Goal: Task Accomplishment & Management: Complete application form

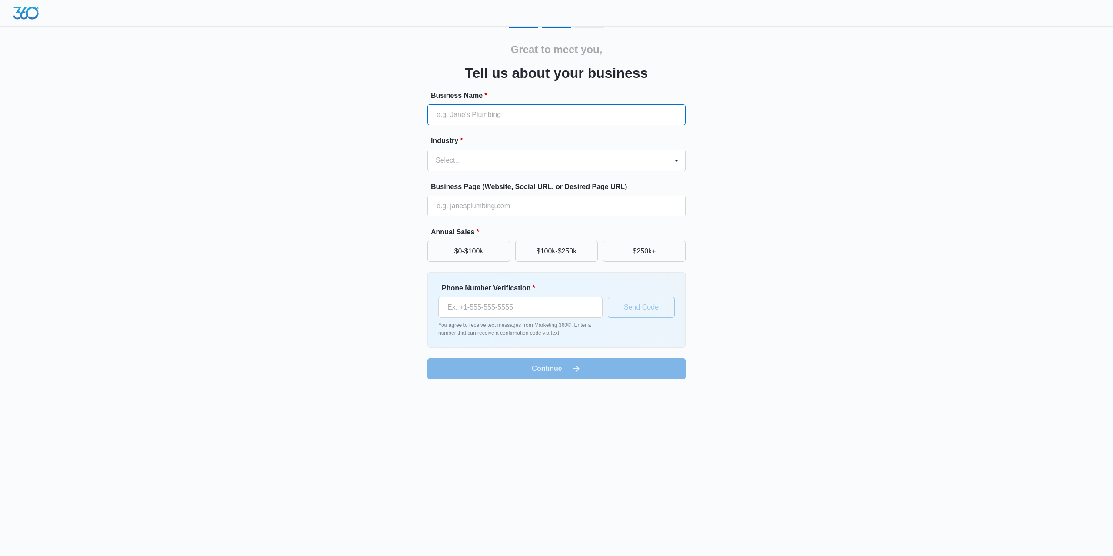
click at [478, 120] on input "Business Name *" at bounding box center [556, 114] width 258 height 21
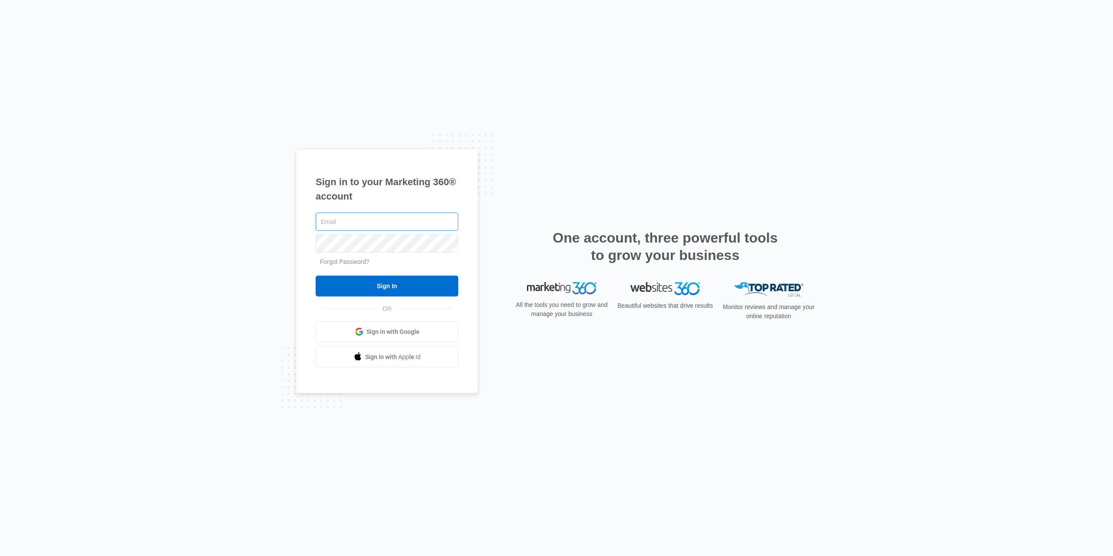
click at [368, 223] on input "text" at bounding box center [387, 222] width 143 height 18
click at [375, 325] on link "Sign in with Google" at bounding box center [387, 331] width 143 height 21
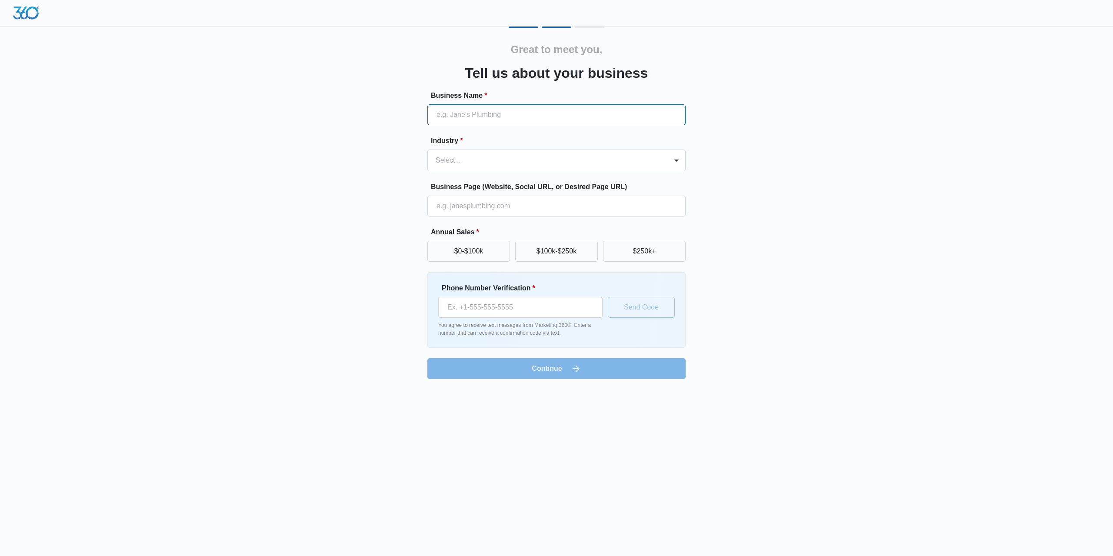
click at [504, 116] on input "Business Name *" at bounding box center [556, 114] width 258 height 21
type input "Mystic Market"
click at [505, 163] on div at bounding box center [545, 160] width 221 height 12
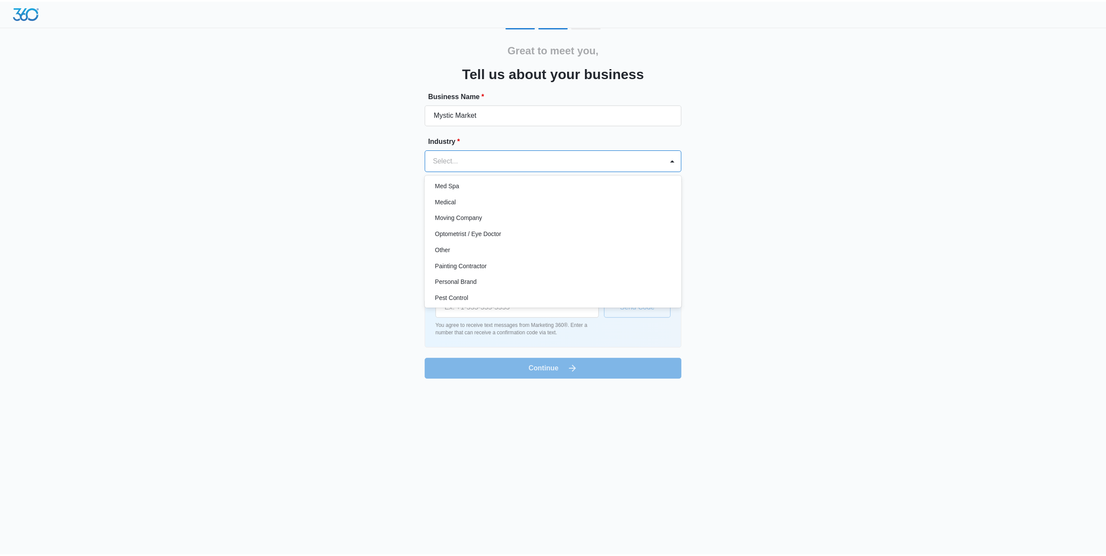
scroll to position [455, 0]
click at [498, 248] on div "Other" at bounding box center [556, 250] width 236 height 9
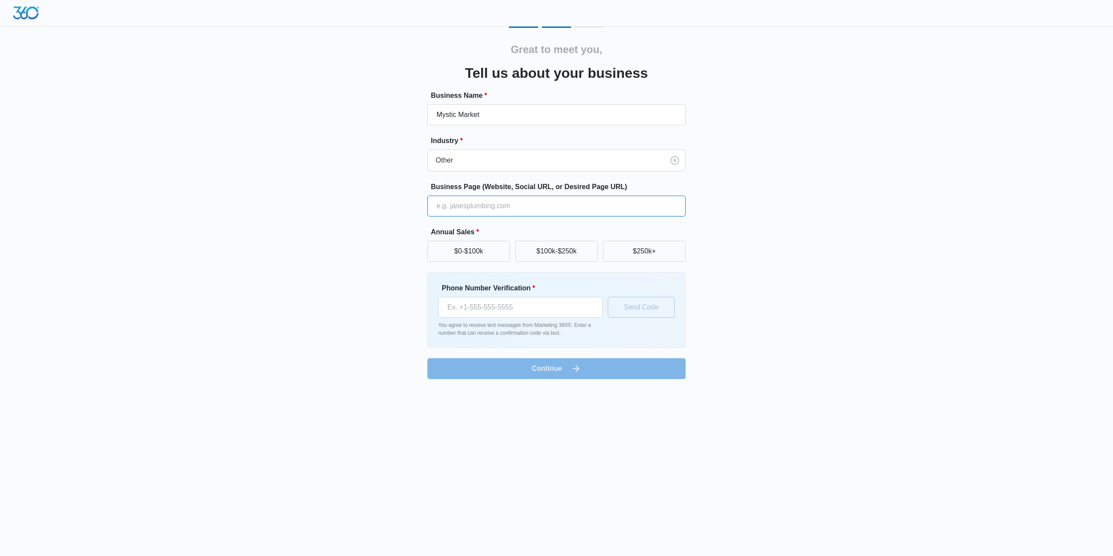
click at [532, 209] on input "Business Page (Website, Social URL, or Desired Page URL)" at bounding box center [556, 206] width 258 height 21
click at [505, 253] on button "$0-$100k" at bounding box center [468, 251] width 83 height 21
click at [554, 307] on input "Phone Number Verification *" at bounding box center [520, 307] width 164 height 21
type input "(603) 391-1749"
click at [635, 304] on button "Send Code" at bounding box center [641, 307] width 67 height 21
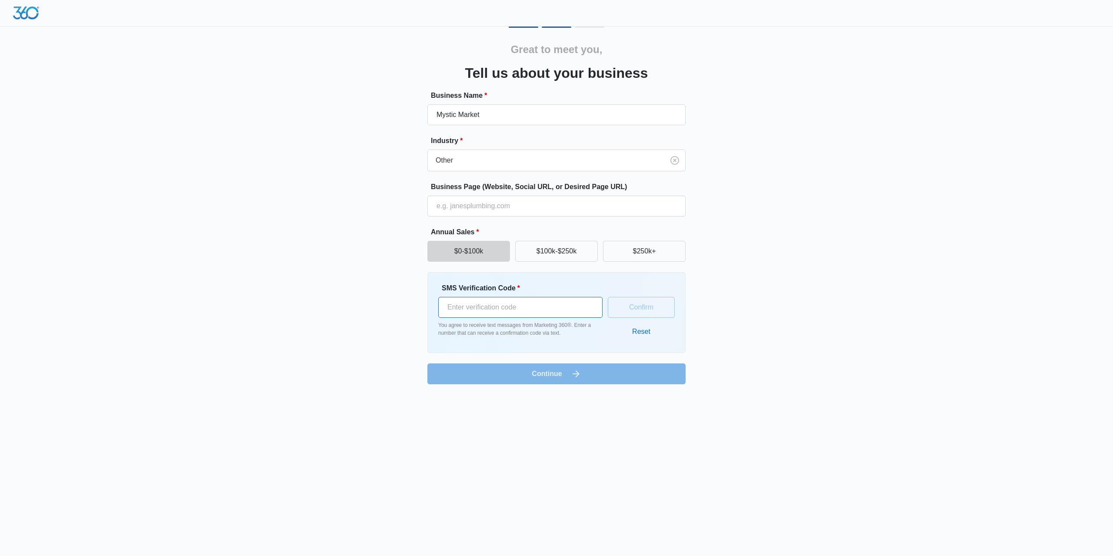
click at [525, 305] on input "SMS Verification Code *" at bounding box center [520, 307] width 164 height 21
type input "168739"
click at [660, 310] on button "Confirm" at bounding box center [641, 307] width 67 height 21
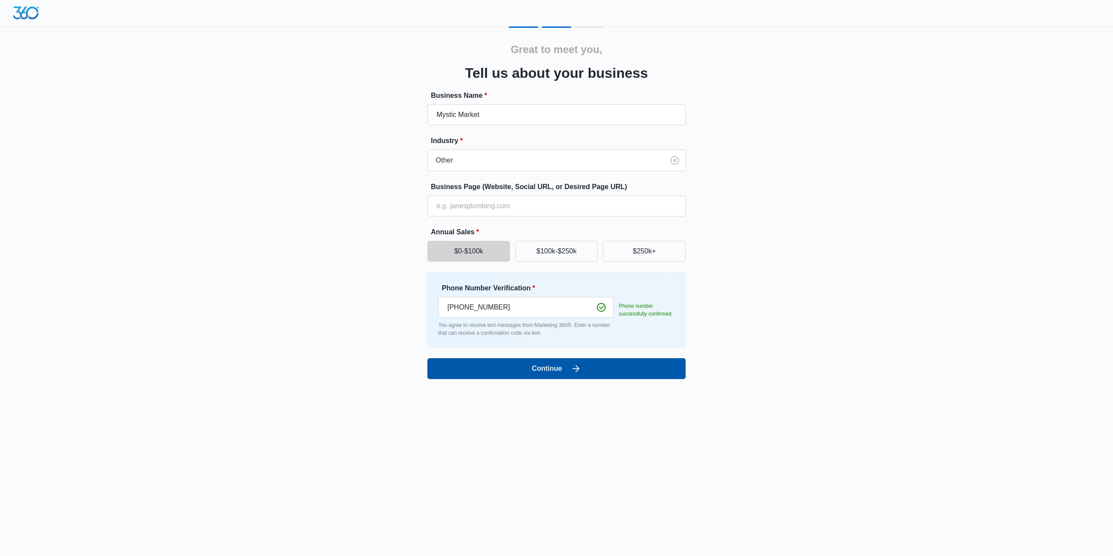
click at [530, 375] on button "Continue" at bounding box center [556, 368] width 258 height 21
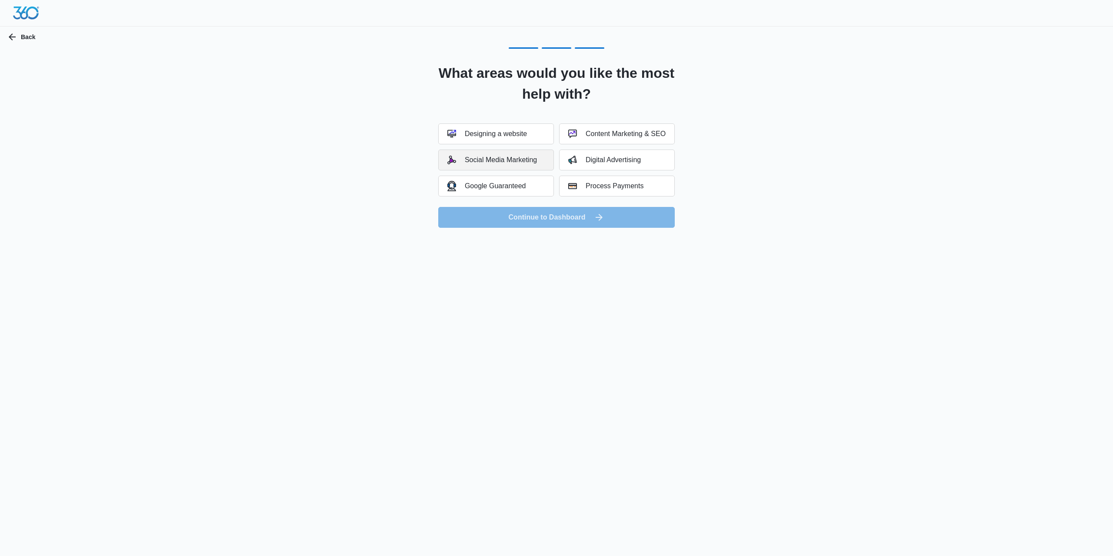
click at [474, 163] on div "Social Media Marketing" at bounding box center [492, 160] width 90 height 9
click at [574, 220] on button "Continue to Dashboard" at bounding box center [556, 217] width 236 height 21
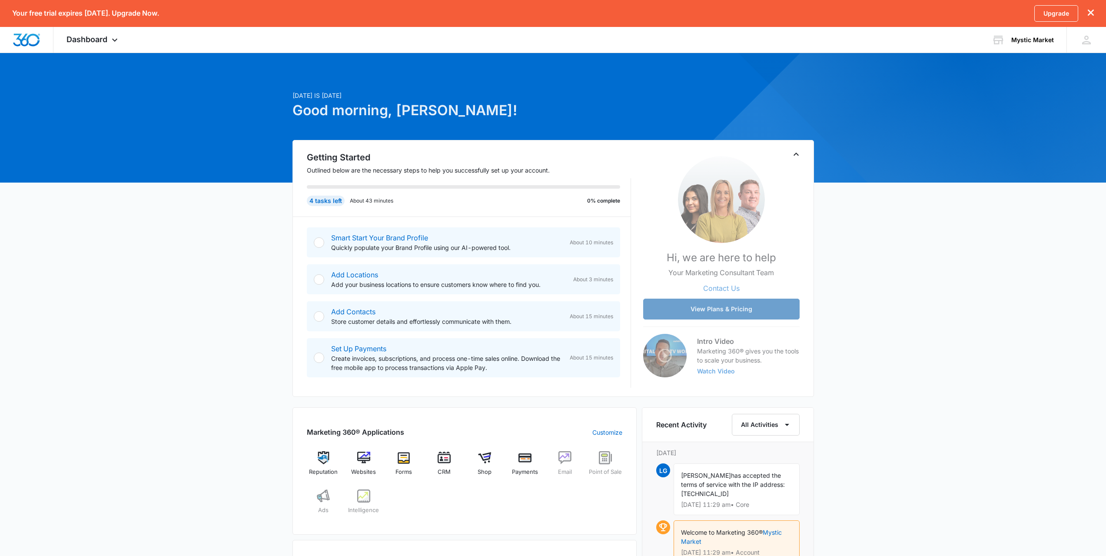
click at [711, 305] on button "View Plans & Pricing" at bounding box center [721, 309] width 156 height 21
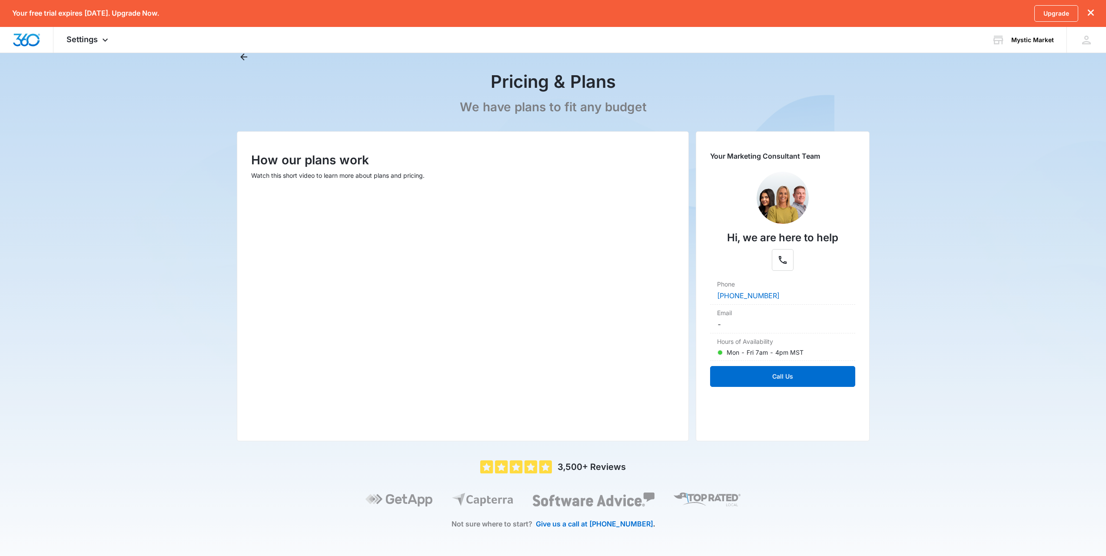
scroll to position [33, 0]
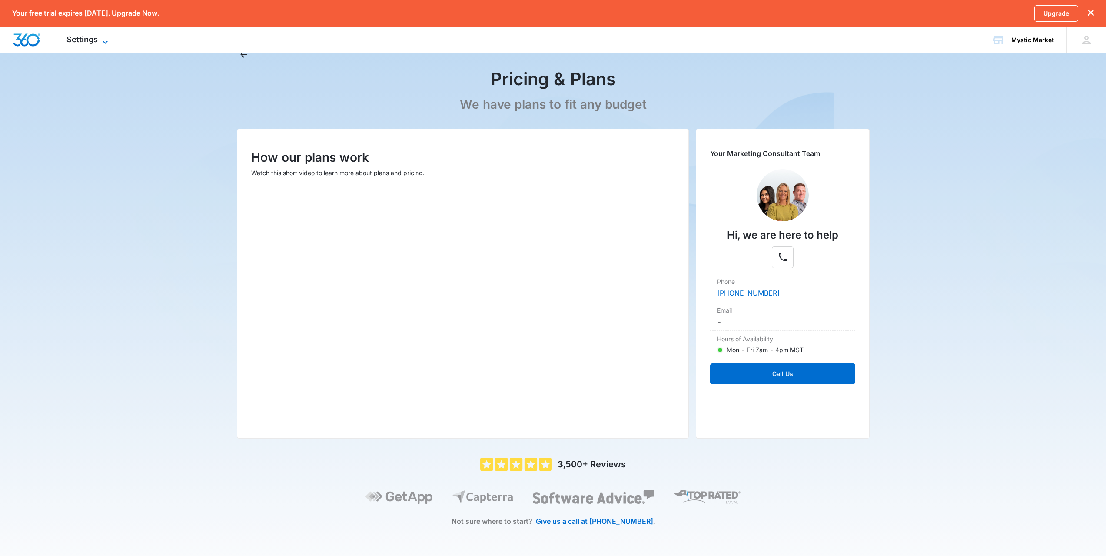
click at [97, 36] on span "Settings" at bounding box center [81, 39] width 31 height 9
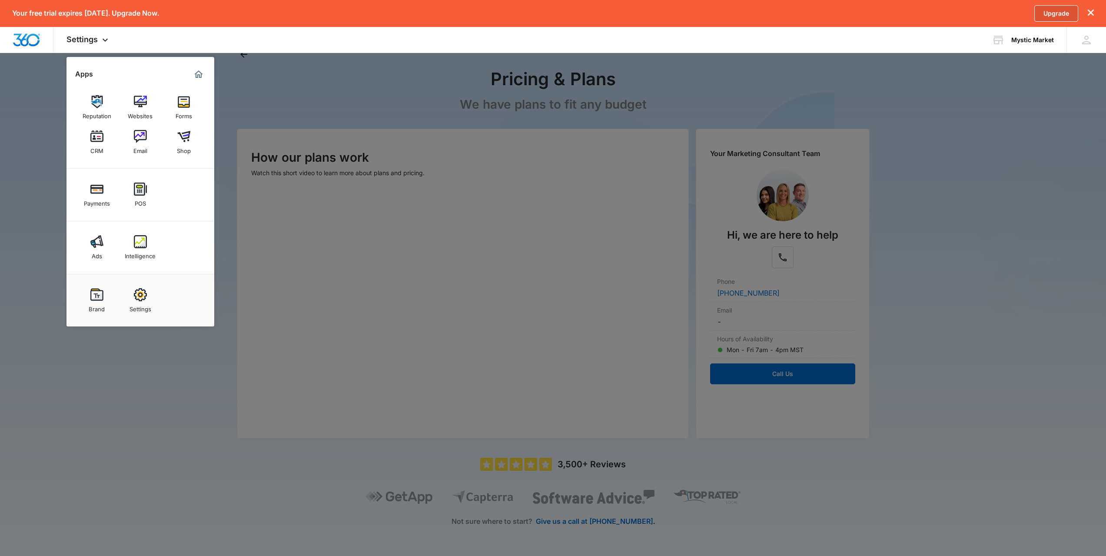
click at [1060, 11] on link "Upgrade" at bounding box center [1056, 13] width 44 height 17
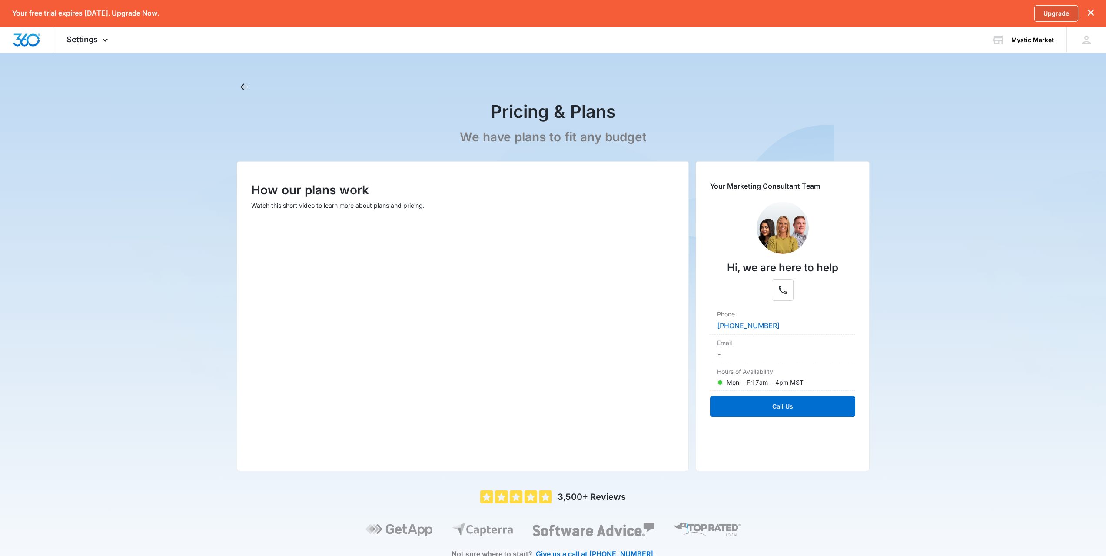
click at [1060, 11] on link "Upgrade" at bounding box center [1056, 13] width 44 height 17
click at [1060, 9] on link "Upgrade" at bounding box center [1056, 13] width 44 height 17
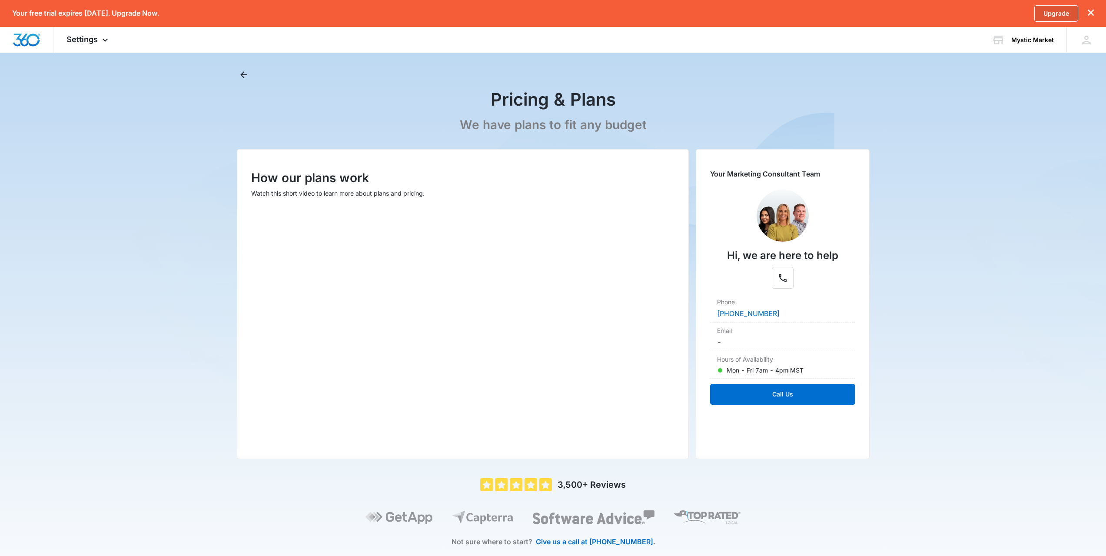
scroll to position [33, 0]
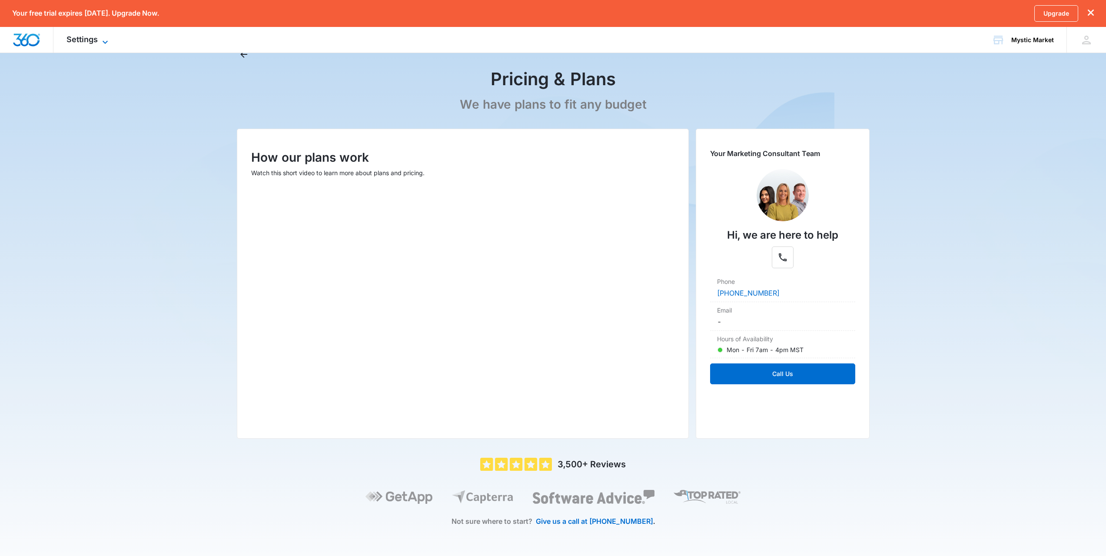
click at [76, 38] on span "Settings" at bounding box center [81, 39] width 31 height 9
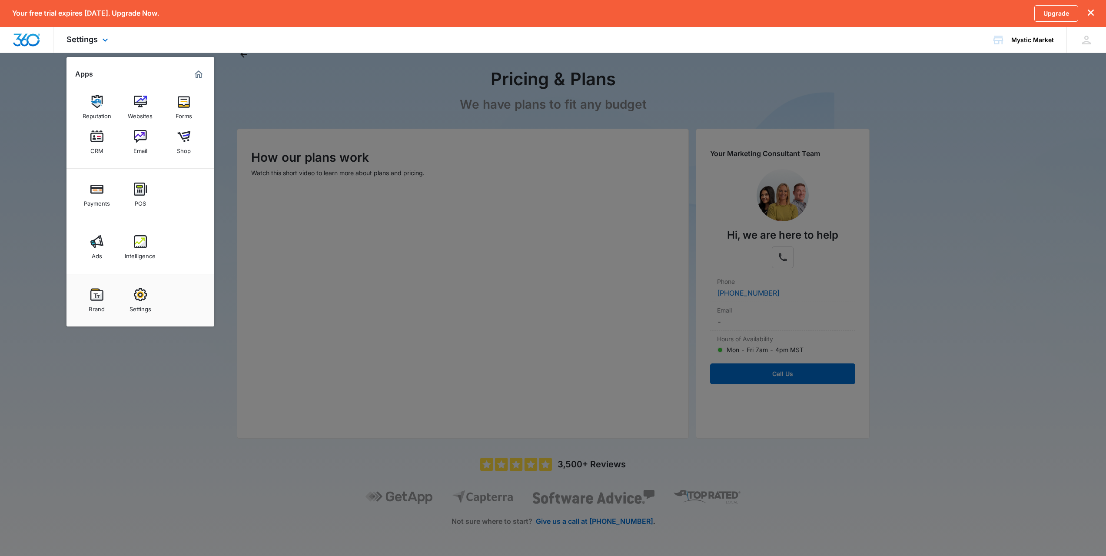
click at [31, 40] on img "Dashboard" at bounding box center [27, 39] width 28 height 13
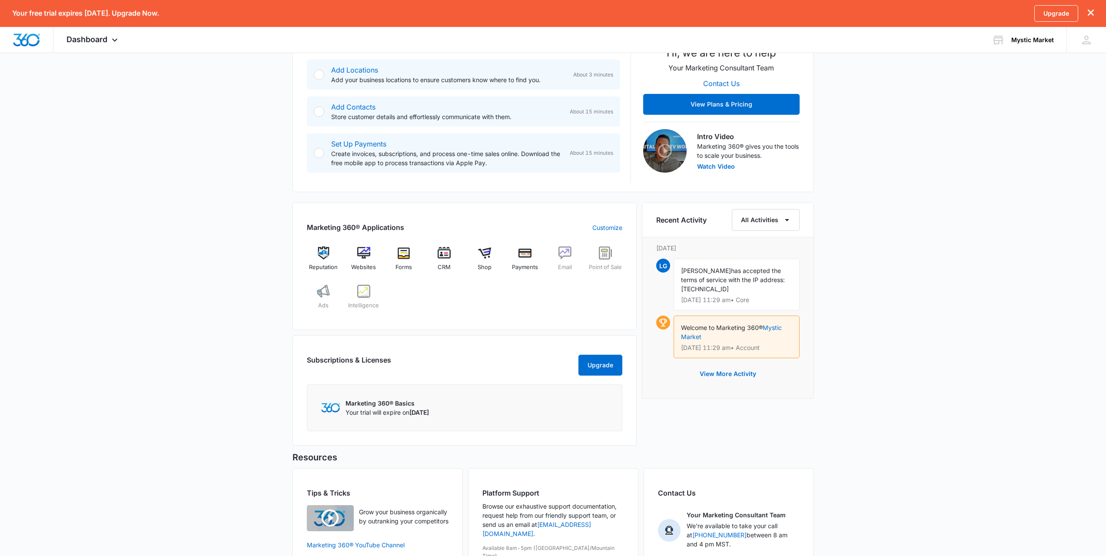
scroll to position [217, 0]
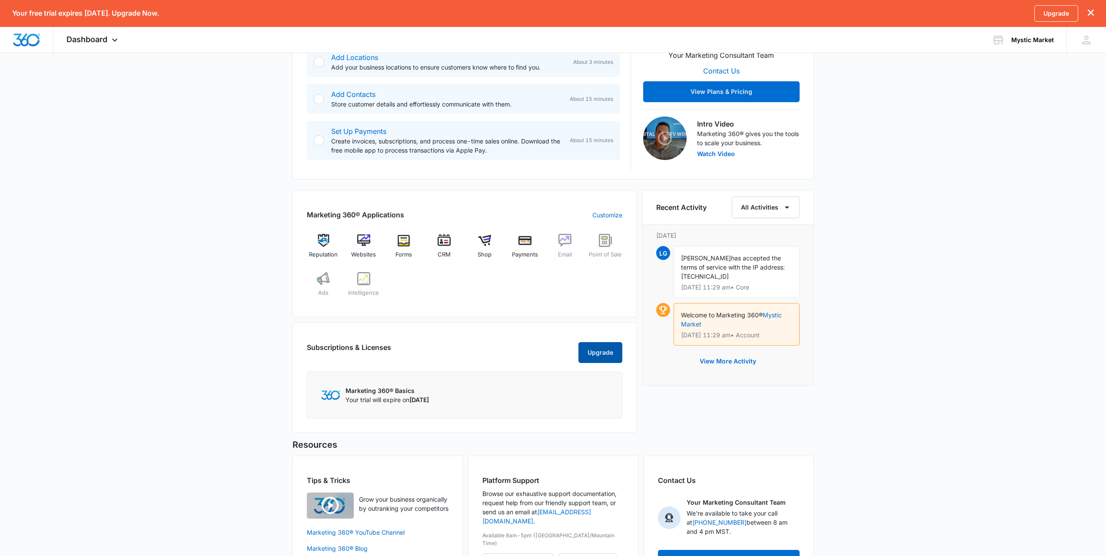
click at [604, 361] on button "Upgrade" at bounding box center [600, 352] width 44 height 21
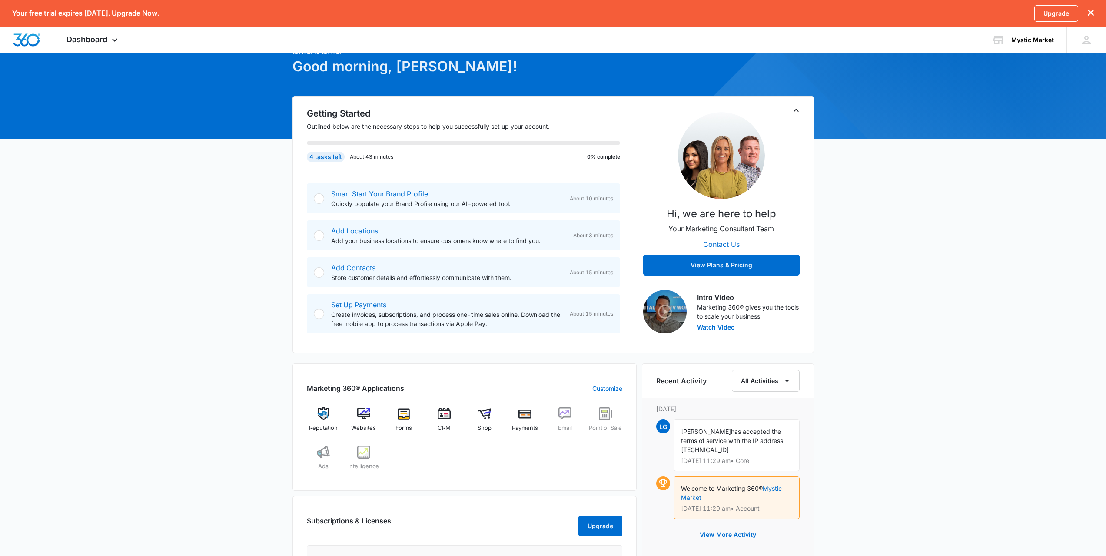
scroll to position [8, 0]
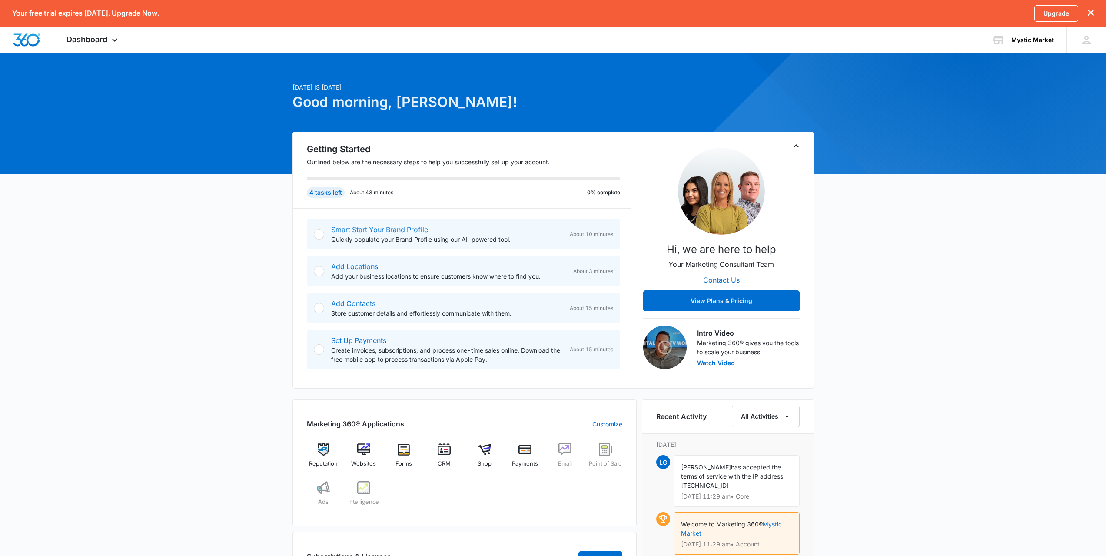
click at [340, 230] on link "Smart Start Your Brand Profile" at bounding box center [379, 229] width 97 height 9
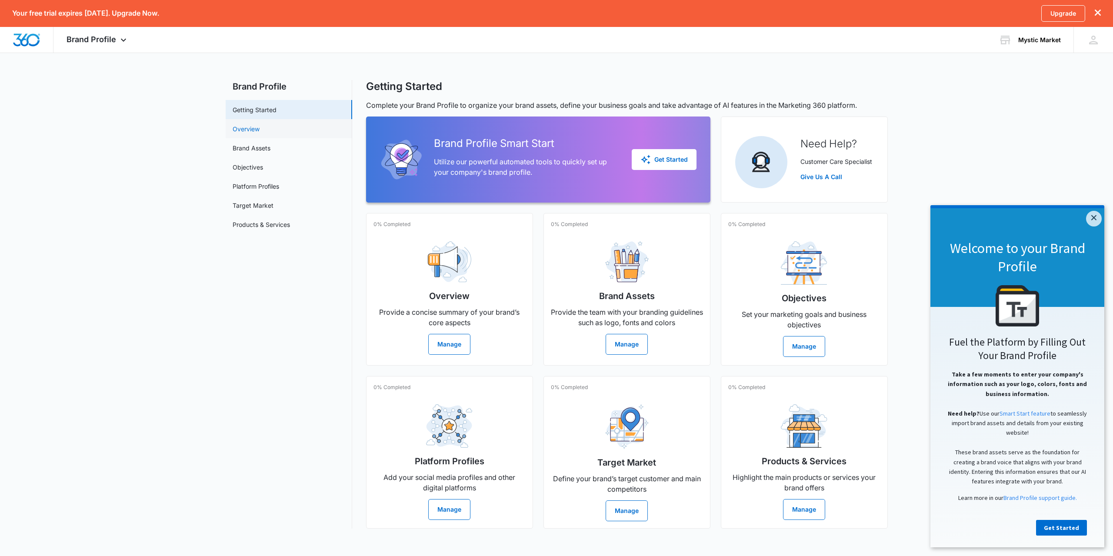
click at [250, 126] on link "Overview" at bounding box center [246, 128] width 27 height 9
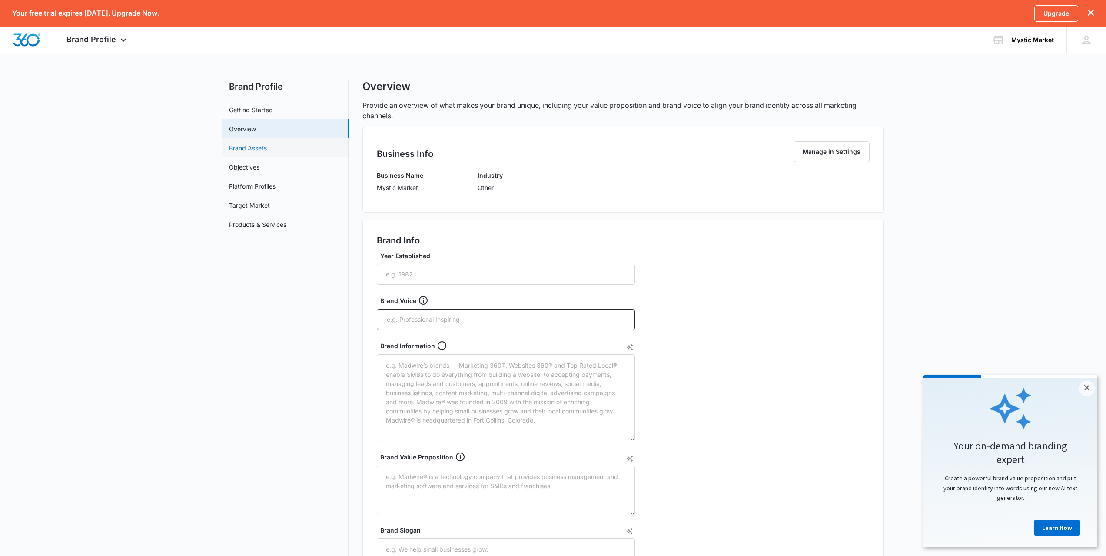
click at [248, 146] on link "Brand Assets" at bounding box center [248, 147] width 38 height 9
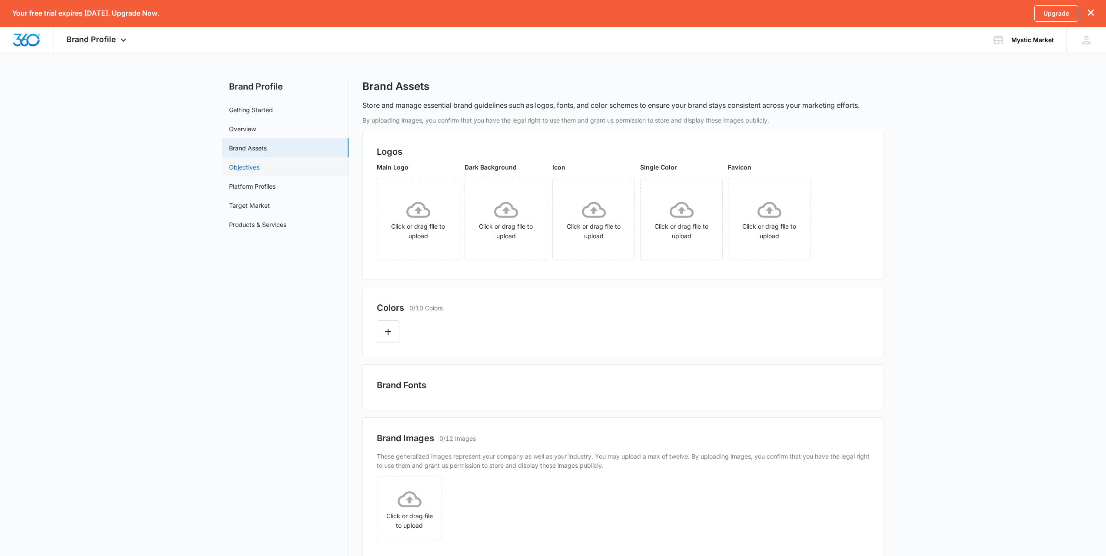
click at [244, 172] on link "Objectives" at bounding box center [244, 167] width 30 height 9
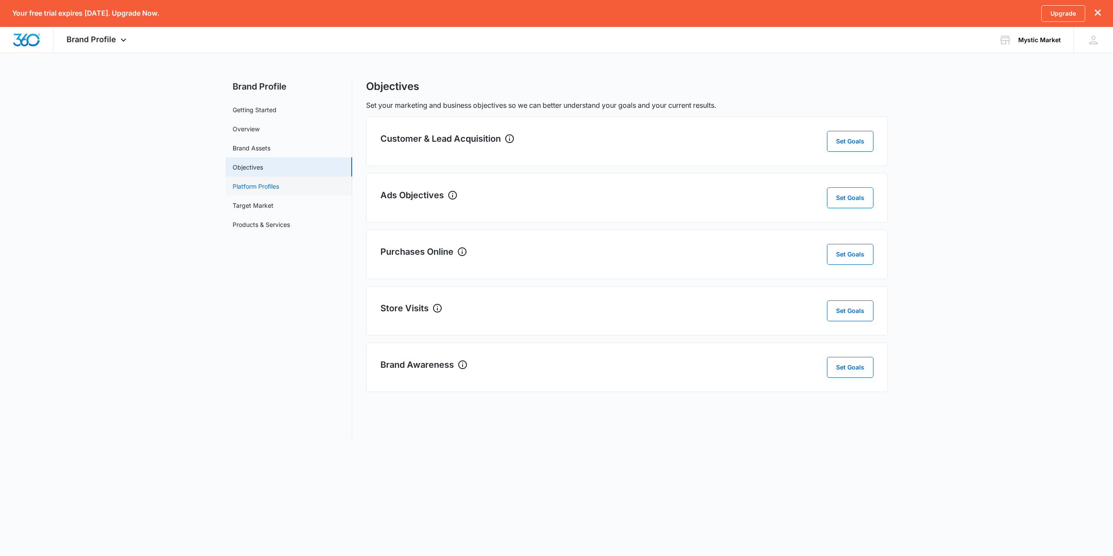
click at [243, 186] on link "Platform Profiles" at bounding box center [256, 186] width 47 height 9
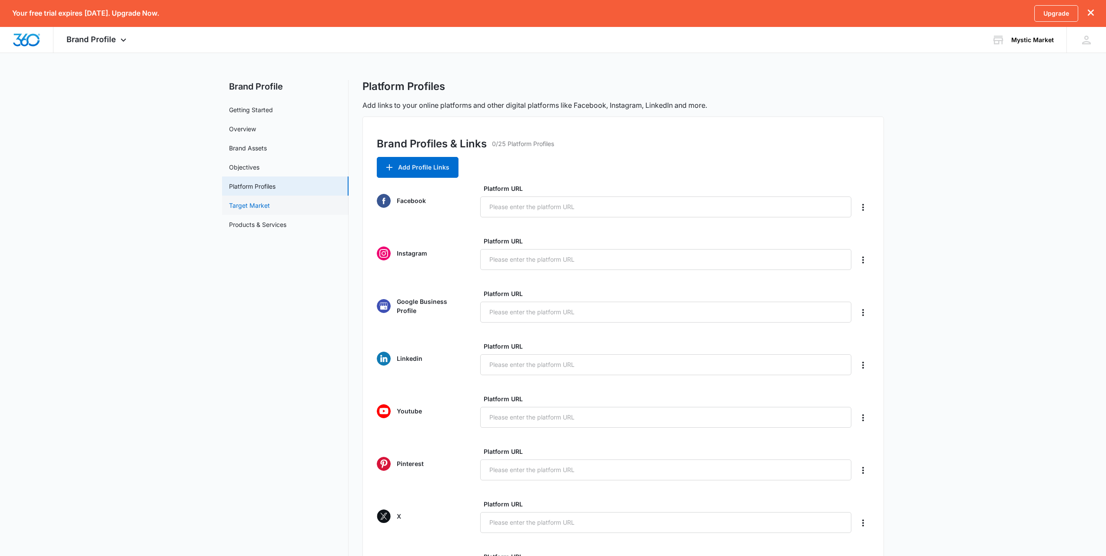
click at [245, 205] on link "Target Market" at bounding box center [249, 205] width 41 height 9
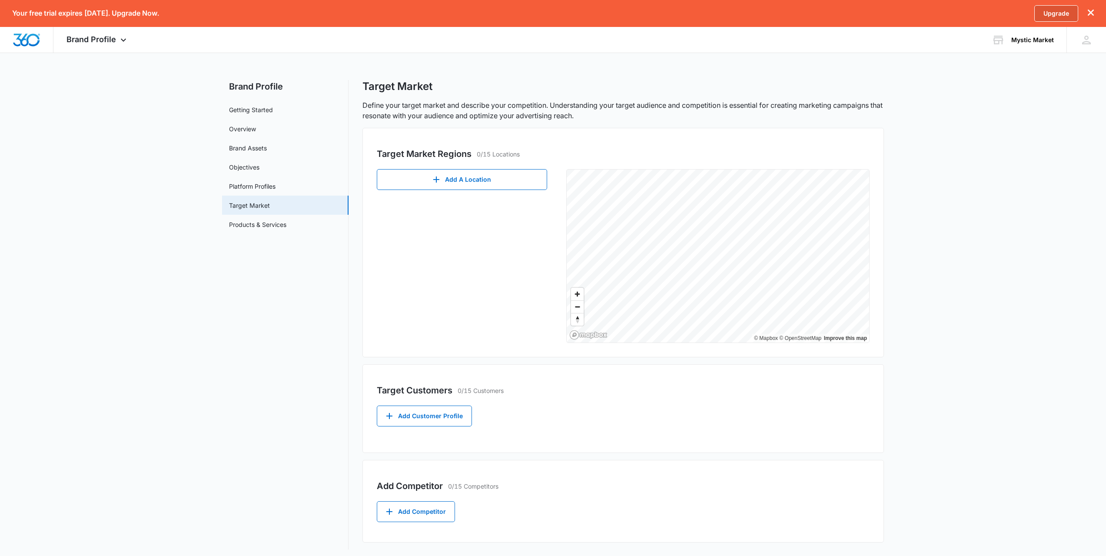
click at [1063, 12] on link "Upgrade" at bounding box center [1056, 13] width 44 height 17
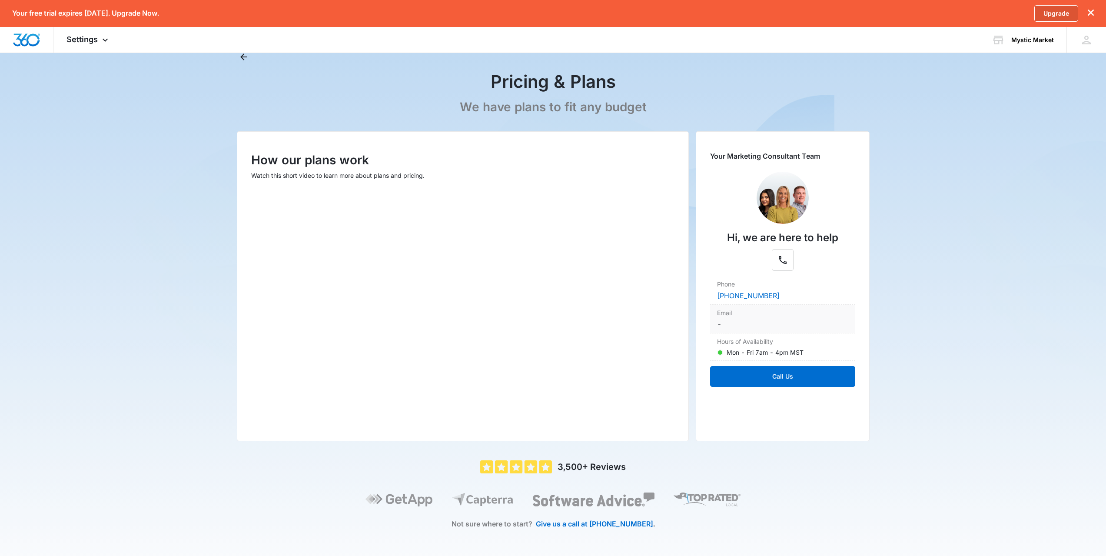
scroll to position [33, 0]
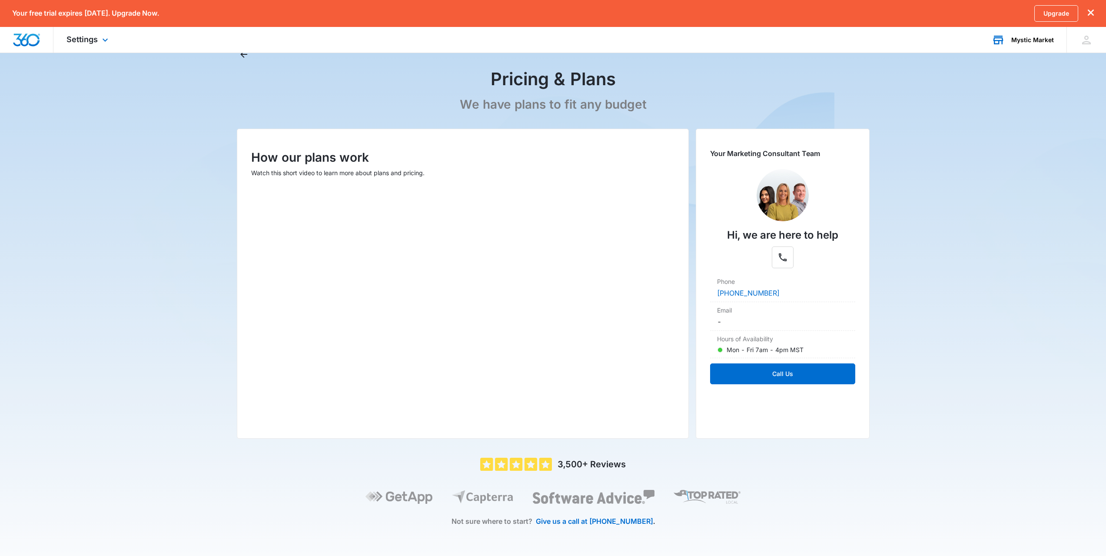
click at [1043, 41] on div "Mystic Market" at bounding box center [1032, 40] width 43 height 7
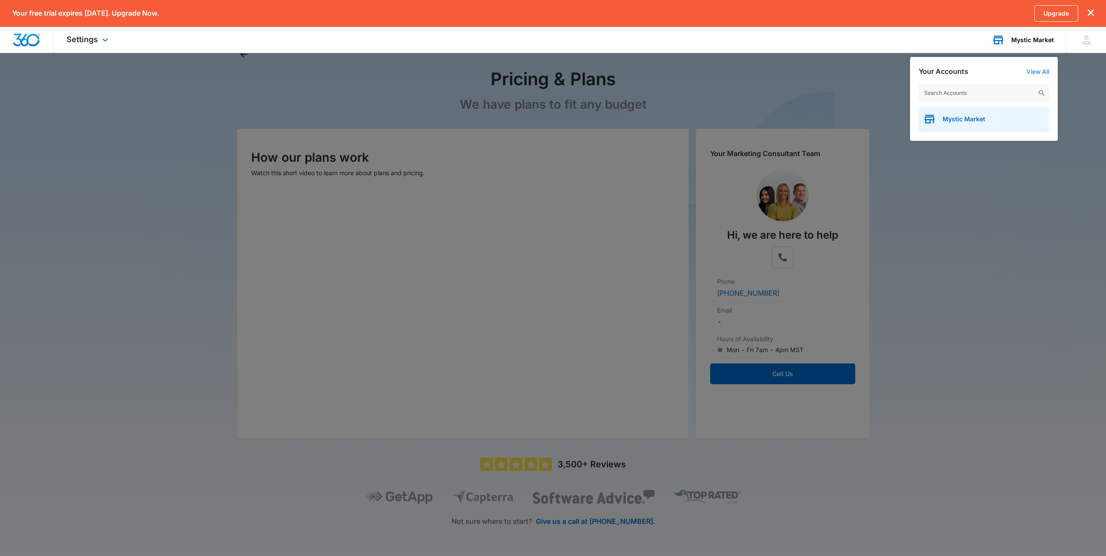
click at [987, 119] on div "Mystic Market" at bounding box center [984, 119] width 130 height 26
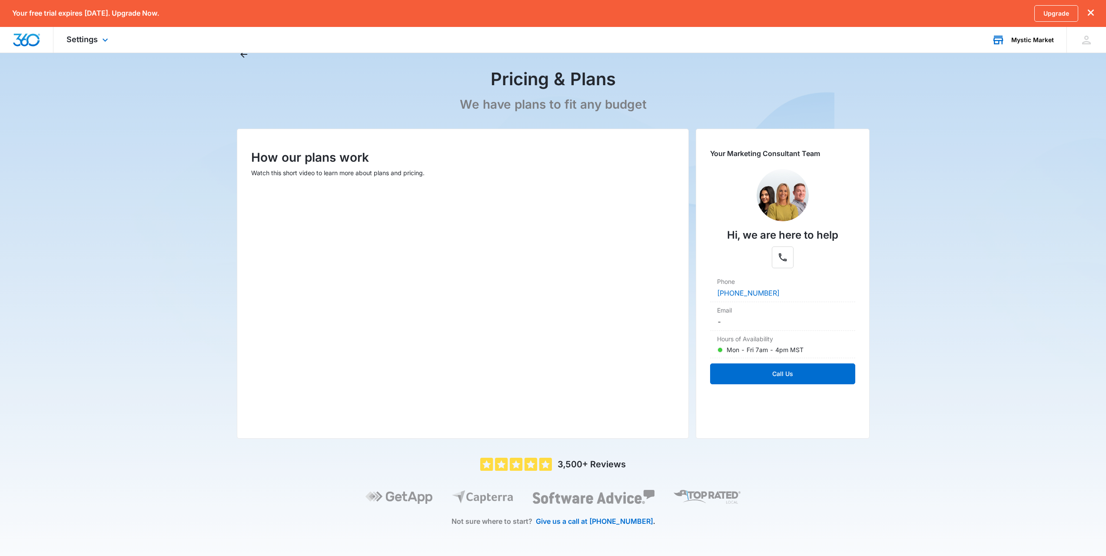
click at [1033, 41] on div "Mystic Market" at bounding box center [1032, 40] width 43 height 7
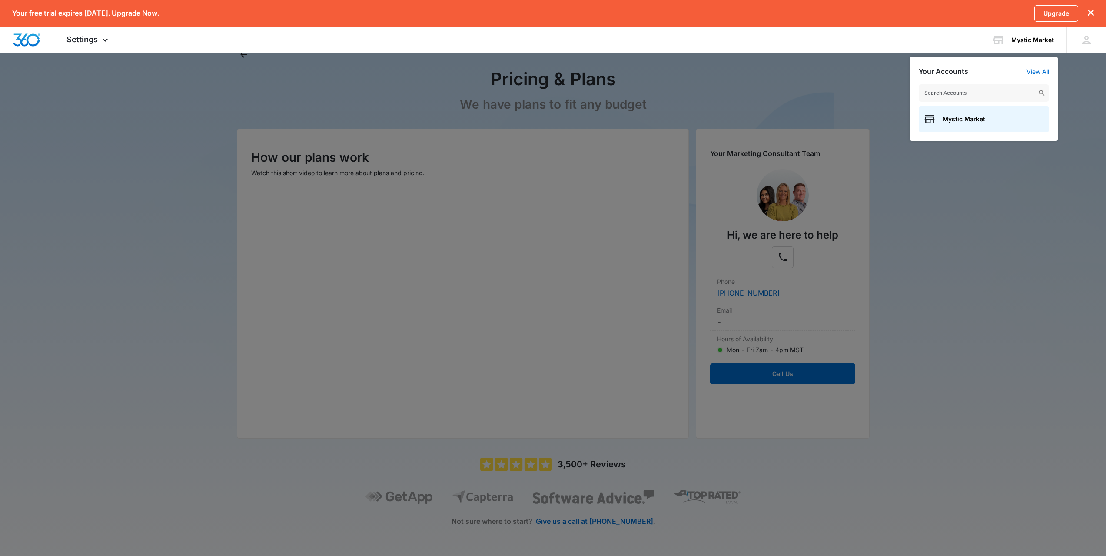
click at [980, 94] on input "text" at bounding box center [984, 92] width 130 height 17
click at [1080, 43] on icon at bounding box center [1086, 39] width 13 height 13
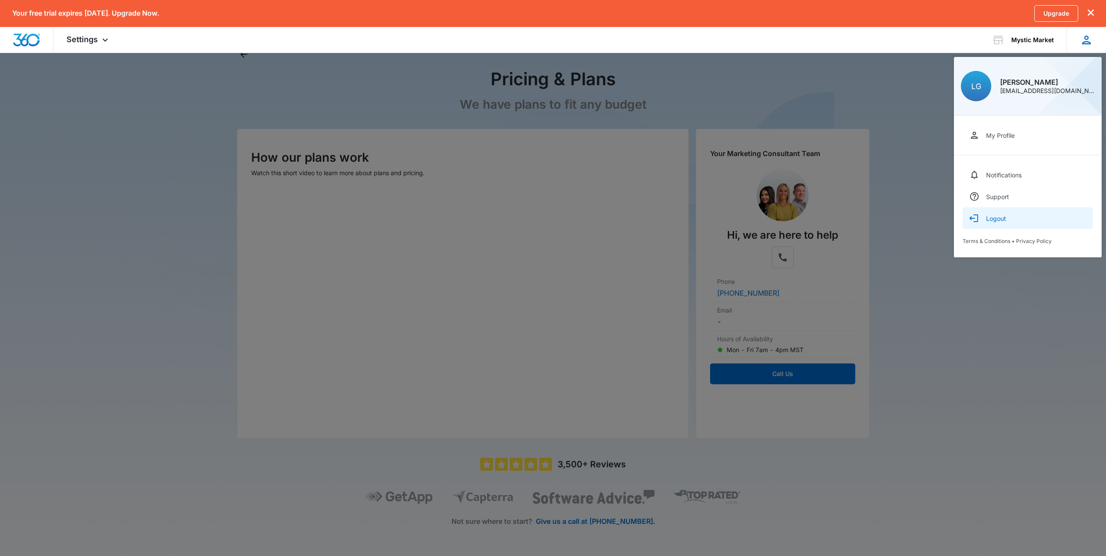
click at [987, 223] on button "Logout" at bounding box center [1028, 218] width 130 height 22
